Goal: Information Seeking & Learning: Check status

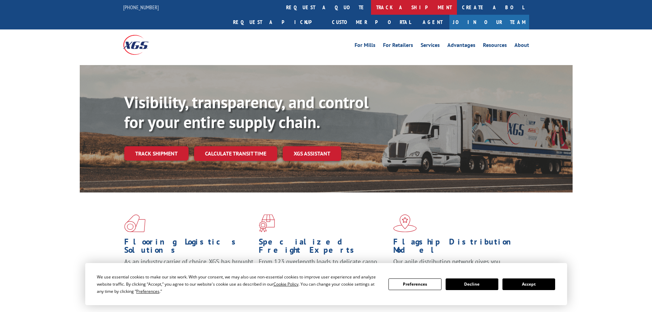
click at [371, 11] on link "track a shipment" at bounding box center [414, 7] width 86 height 15
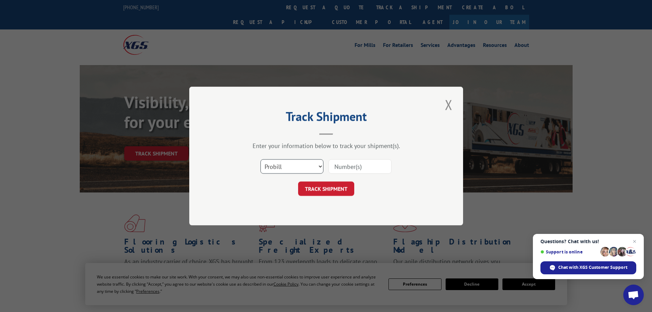
click at [284, 167] on select "Select category... Probill BOL PO" at bounding box center [292, 166] width 63 height 14
select select "bol"
click at [261, 159] on select "Select category... Probill BOL PO" at bounding box center [292, 166] width 63 height 14
click at [343, 167] on input at bounding box center [360, 166] width 63 height 14
type input "419504"
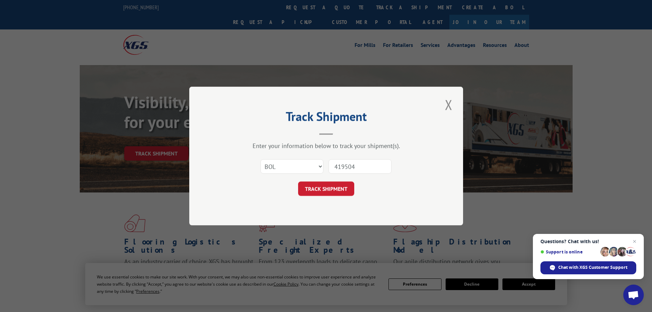
click button "TRACK SHIPMENT" at bounding box center [326, 189] width 56 height 14
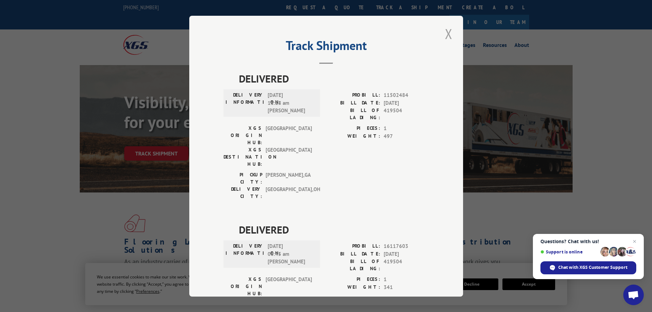
click at [444, 40] on button "Close modal" at bounding box center [449, 33] width 12 height 19
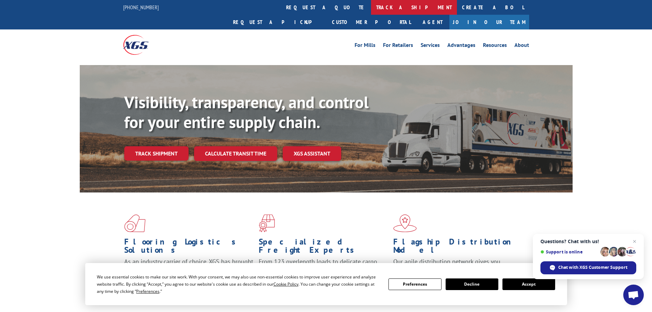
click at [371, 7] on link "track a shipment" at bounding box center [414, 7] width 86 height 15
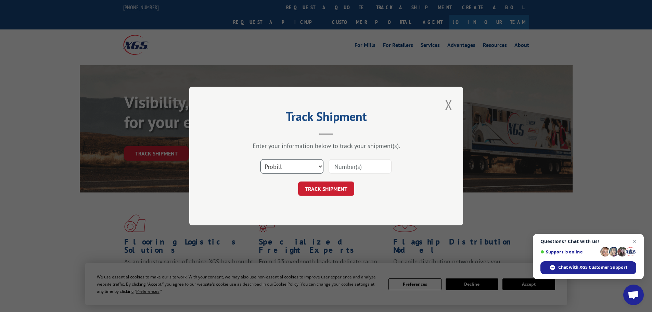
click at [289, 166] on select "Select category... Probill BOL PO" at bounding box center [292, 166] width 63 height 14
select select "bol"
click at [261, 159] on select "Select category... Probill BOL PO" at bounding box center [292, 166] width 63 height 14
click at [349, 166] on input at bounding box center [360, 166] width 63 height 14
type input "419504"
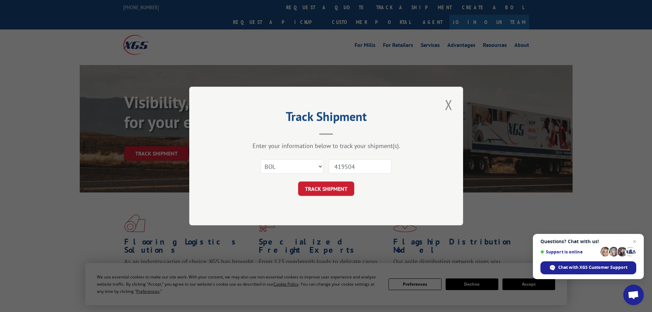
click button "TRACK SHIPMENT" at bounding box center [326, 189] width 56 height 14
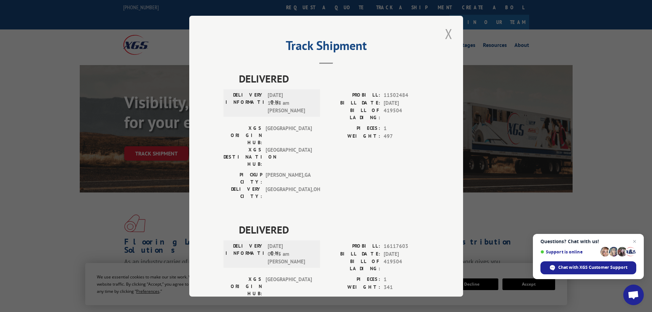
click at [446, 37] on button "Close modal" at bounding box center [449, 33] width 12 height 19
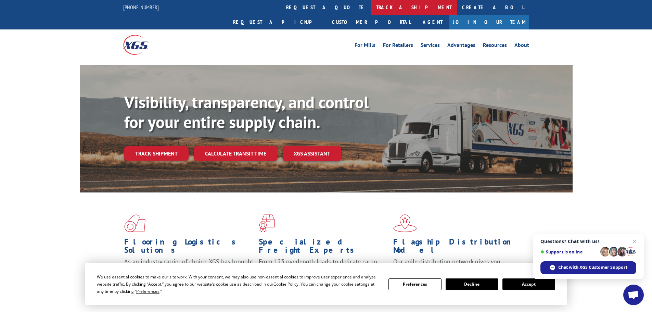
click at [371, 13] on link "track a shipment" at bounding box center [414, 7] width 86 height 15
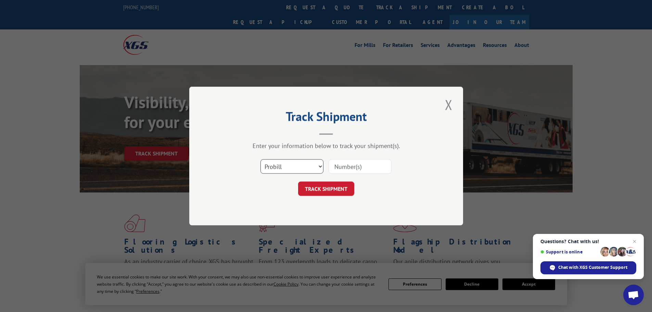
click at [312, 167] on select "Select category... Probill BOL PO" at bounding box center [292, 166] width 63 height 14
click at [355, 165] on input at bounding box center [360, 166] width 63 height 14
paste input "17153062"
type input "17153062"
click at [298, 182] on button "TRACK SHIPMENT" at bounding box center [326, 189] width 56 height 14
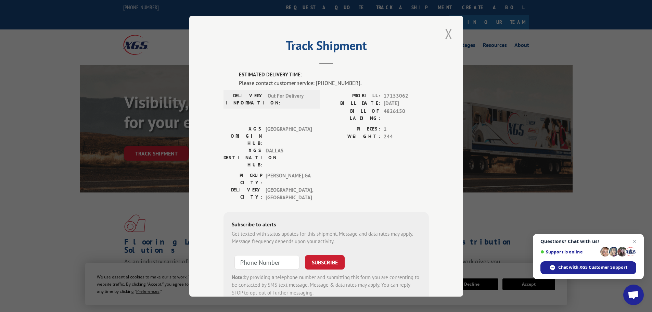
click at [450, 31] on button "Close modal" at bounding box center [449, 33] width 12 height 19
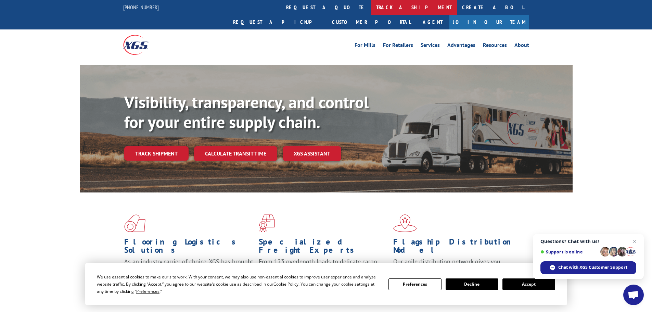
click at [371, 14] on link "track a shipment" at bounding box center [414, 7] width 86 height 15
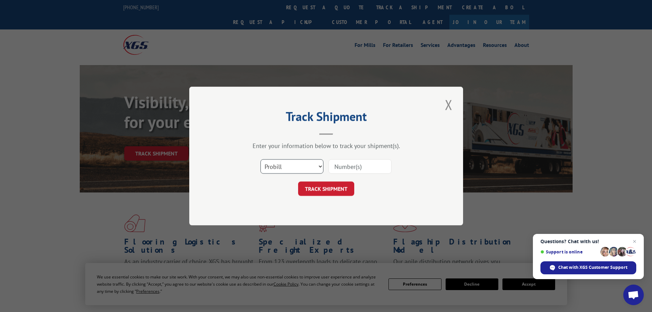
click at [315, 169] on select "Select category... Probill BOL PO" at bounding box center [292, 166] width 63 height 14
select select "bol"
click at [261, 159] on select "Select category... Probill BOL PO" at bounding box center [292, 166] width 63 height 14
click at [336, 166] on input at bounding box center [360, 166] width 63 height 14
type input "417501"
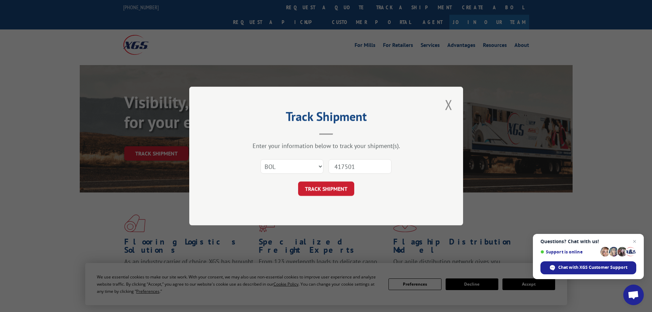
click button "TRACK SHIPMENT" at bounding box center [326, 189] width 56 height 14
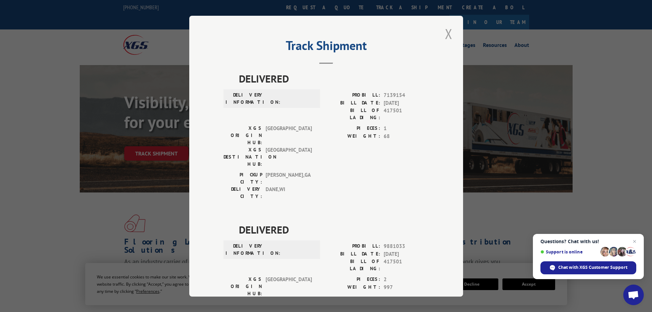
click at [448, 30] on button "Close modal" at bounding box center [449, 33] width 12 height 19
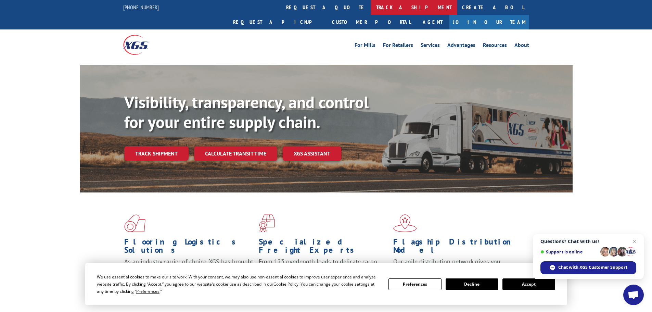
click at [371, 12] on link "track a shipment" at bounding box center [414, 7] width 86 height 15
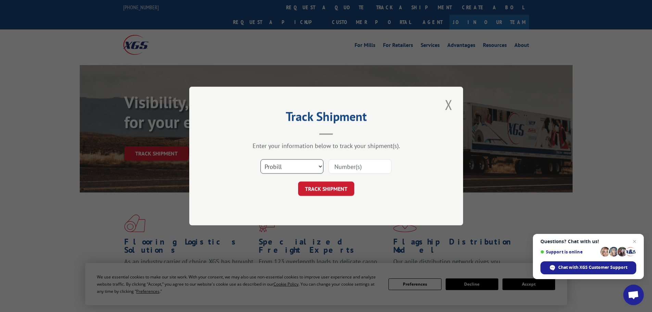
click at [305, 164] on select "Select category... Probill BOL PO" at bounding box center [292, 166] width 63 height 14
select select "bol"
click at [261, 159] on select "Select category... Probill BOL PO" at bounding box center [292, 166] width 63 height 14
click at [333, 170] on input at bounding box center [360, 166] width 63 height 14
type input "419504"
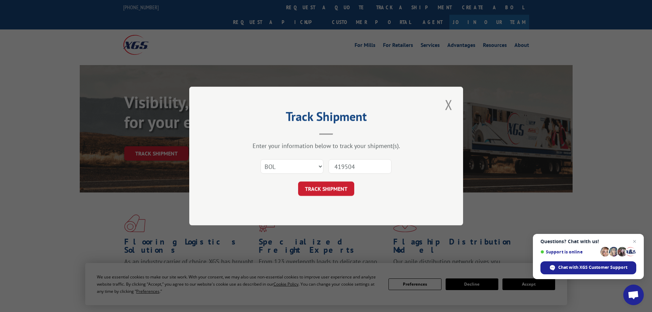
click button "TRACK SHIPMENT" at bounding box center [326, 189] width 56 height 14
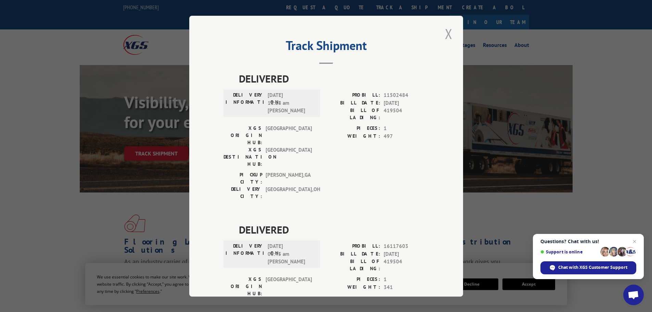
click at [444, 39] on button "Close modal" at bounding box center [449, 33] width 12 height 19
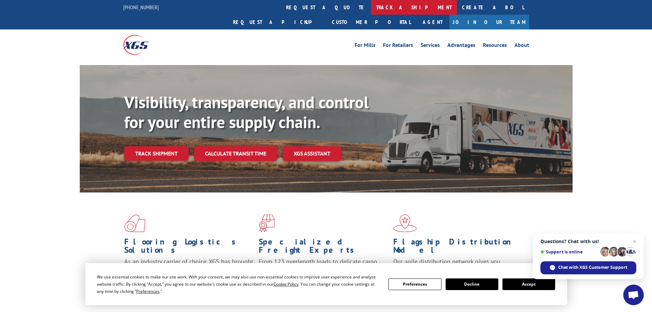
click at [371, 10] on link "track a shipment" at bounding box center [414, 7] width 86 height 15
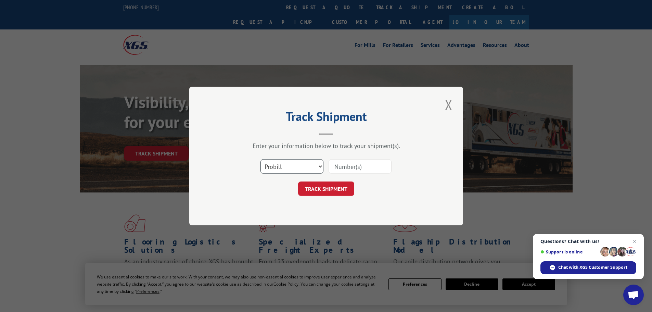
click at [297, 164] on select "Select category... Probill BOL PO" at bounding box center [292, 166] width 63 height 14
select select "bol"
click at [261, 159] on select "Select category... Probill BOL PO" at bounding box center [292, 166] width 63 height 14
click at [352, 168] on input at bounding box center [360, 166] width 63 height 14
type input "419504"
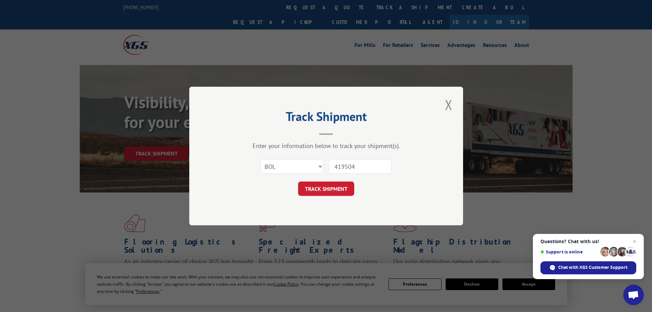
click at [298, 182] on button "TRACK SHIPMENT" at bounding box center [326, 189] width 56 height 14
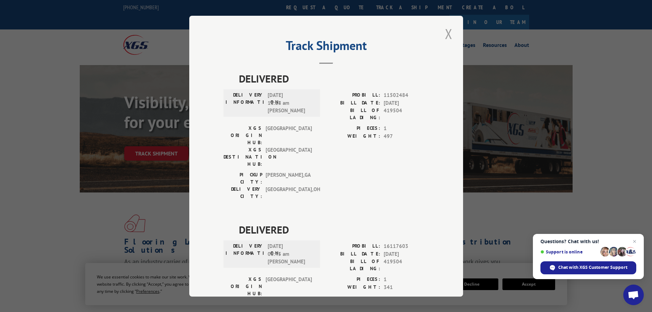
click at [446, 39] on button "Close modal" at bounding box center [449, 33] width 12 height 19
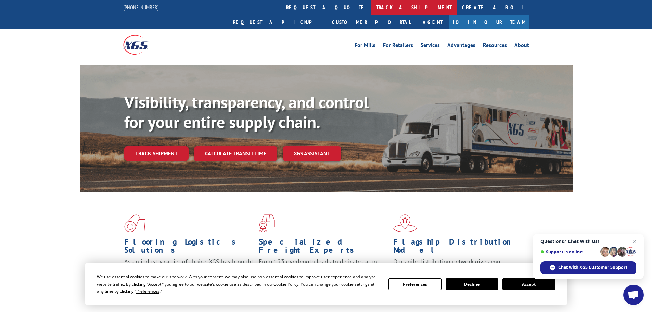
click at [371, 11] on link "track a shipment" at bounding box center [414, 7] width 86 height 15
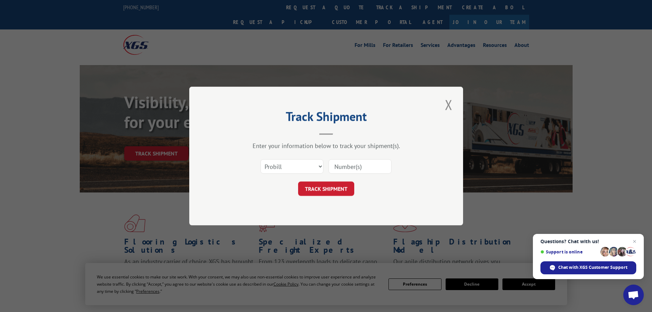
paste input "17461280"
type input "17461280"
click at [329, 189] on button "TRACK SHIPMENT" at bounding box center [326, 189] width 56 height 14
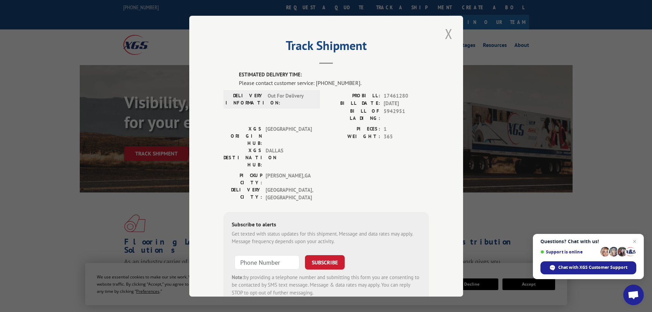
click at [443, 35] on button "Close modal" at bounding box center [449, 33] width 12 height 19
